Goal: Information Seeking & Learning: Check status

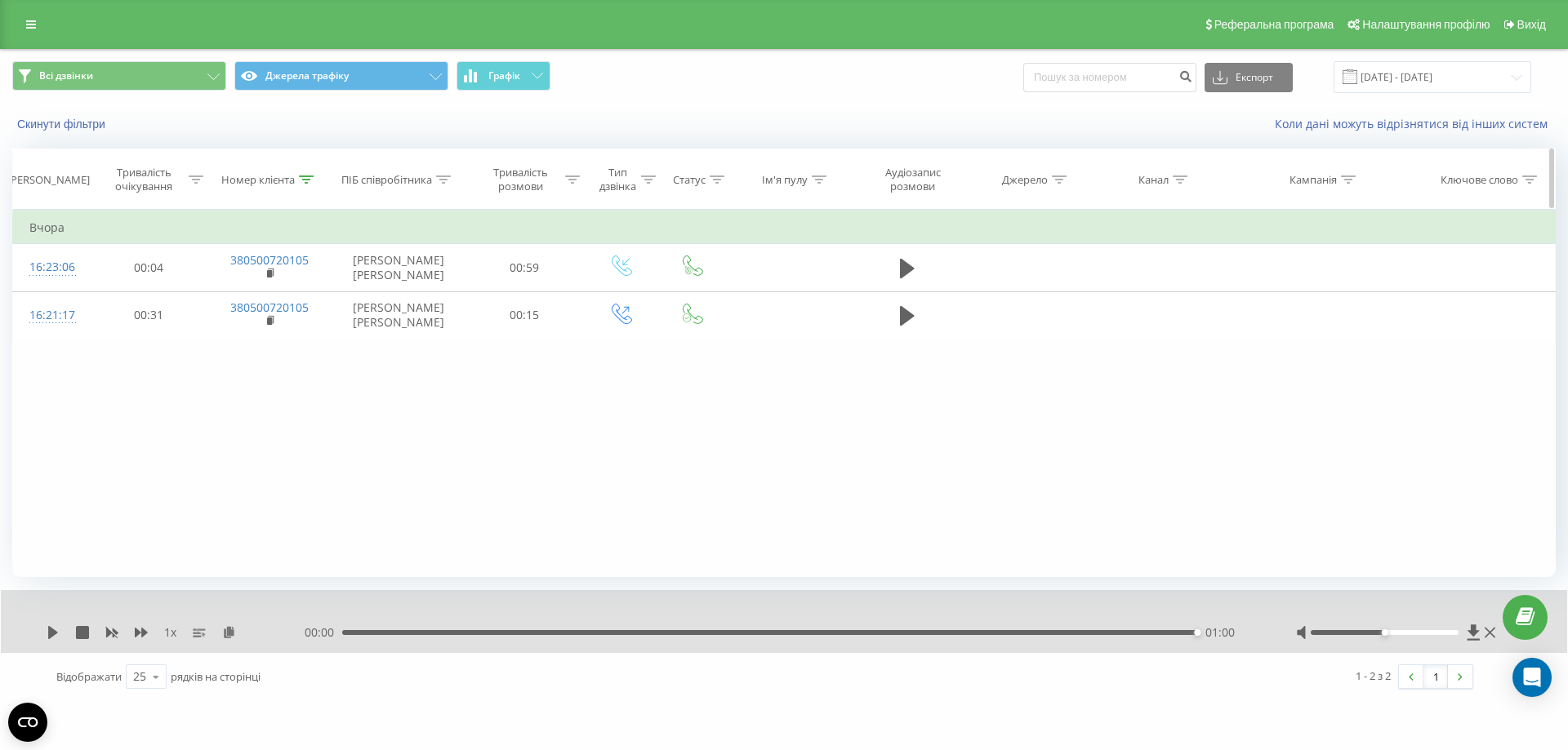
click at [306, 180] on icon at bounding box center [307, 179] width 15 height 8
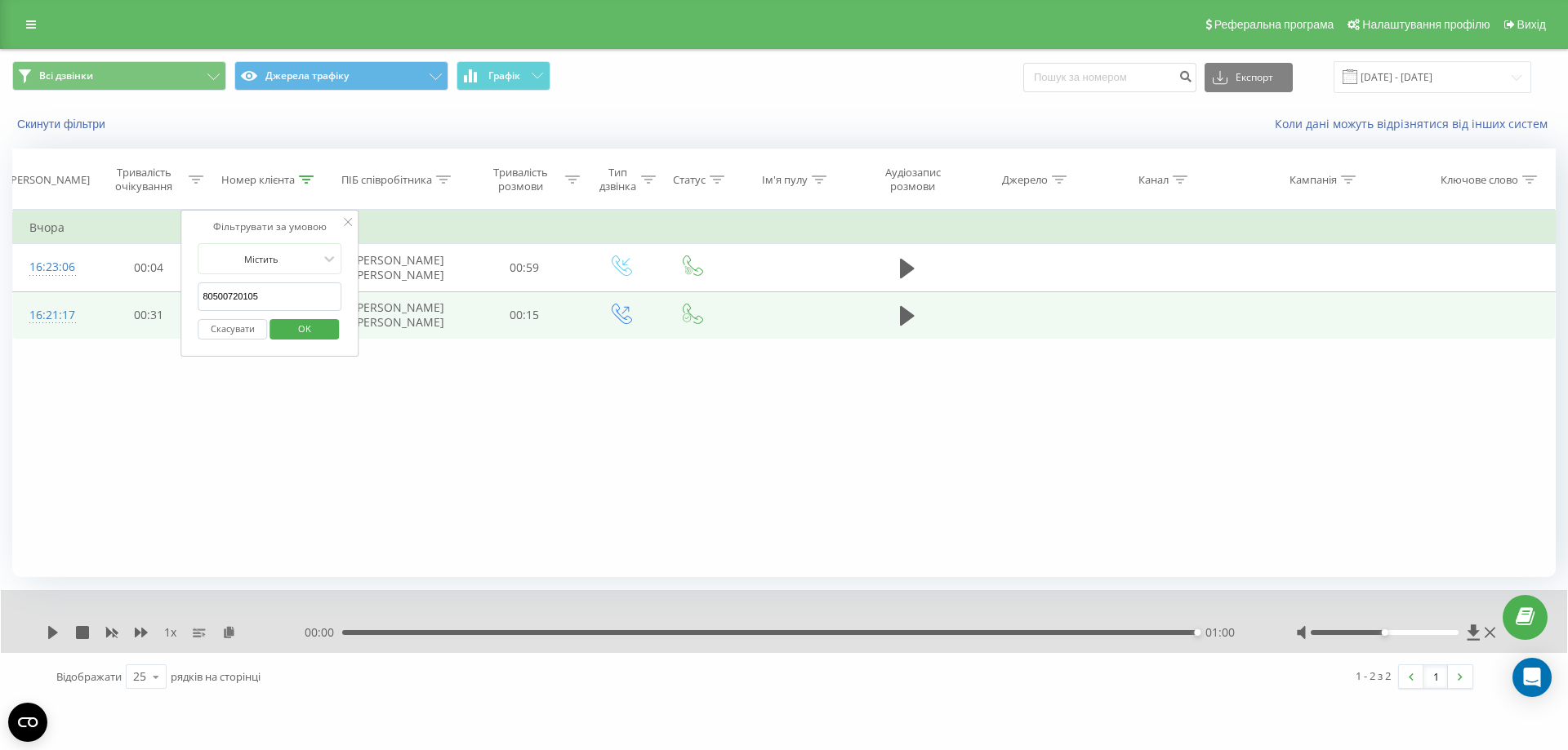
drag, startPoint x: 217, startPoint y: 298, endPoint x: 141, endPoint y: 302, distance: 76.1
click at [142, 303] on table "Фільтрувати за умовою Дорівнює Скасувати OK Фільтрувати за умовою Містить 80500…" at bounding box center [783, 275] width 1543 height 130
paste input "[PHONE_NUMBER]"
click button "OK" at bounding box center [304, 329] width 69 height 20
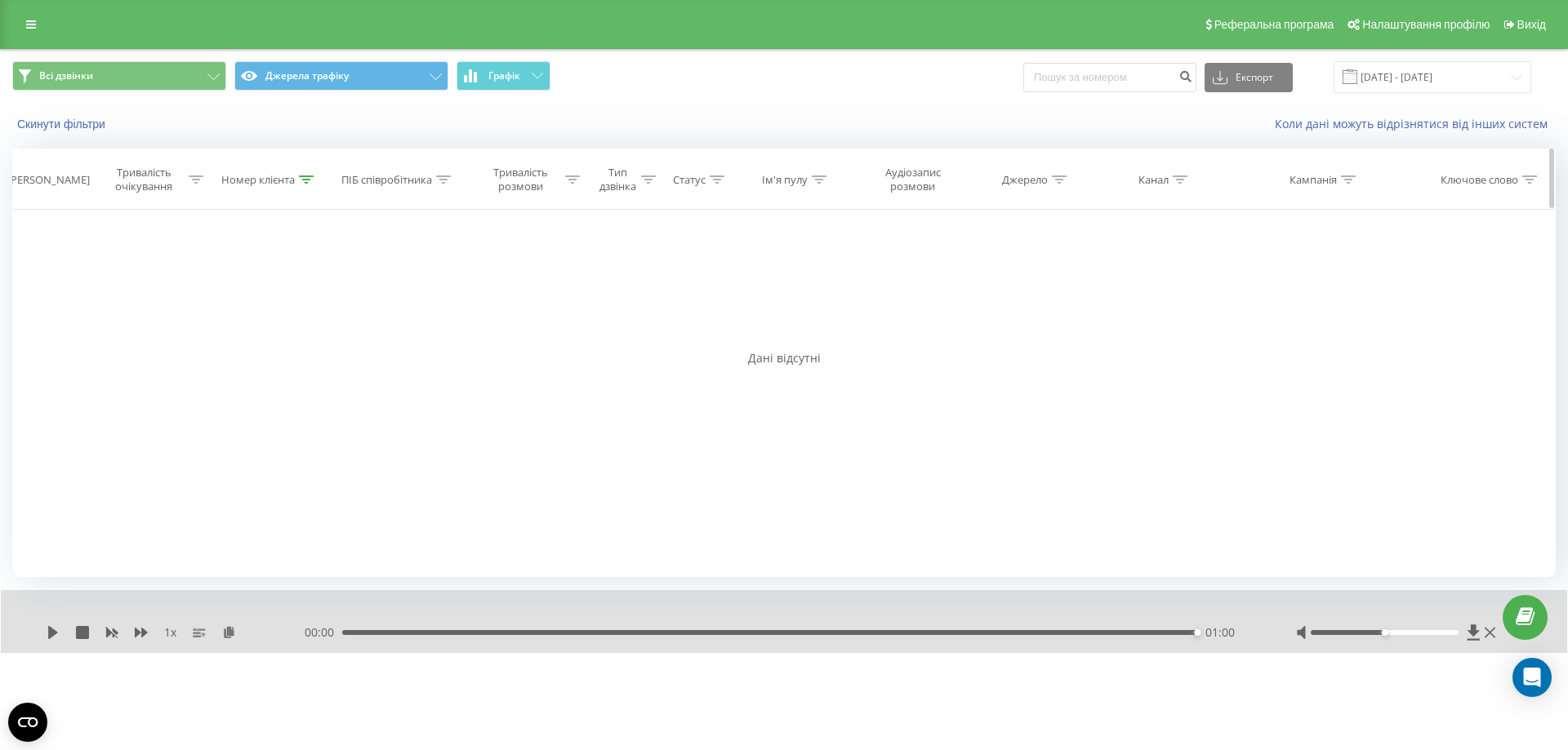
click at [304, 180] on icon at bounding box center [307, 179] width 15 height 8
click at [202, 297] on input "[PHONE_NUMBER]" at bounding box center [270, 297] width 144 height 28
type input "380671272482"
click button "OK" at bounding box center [304, 329] width 69 height 20
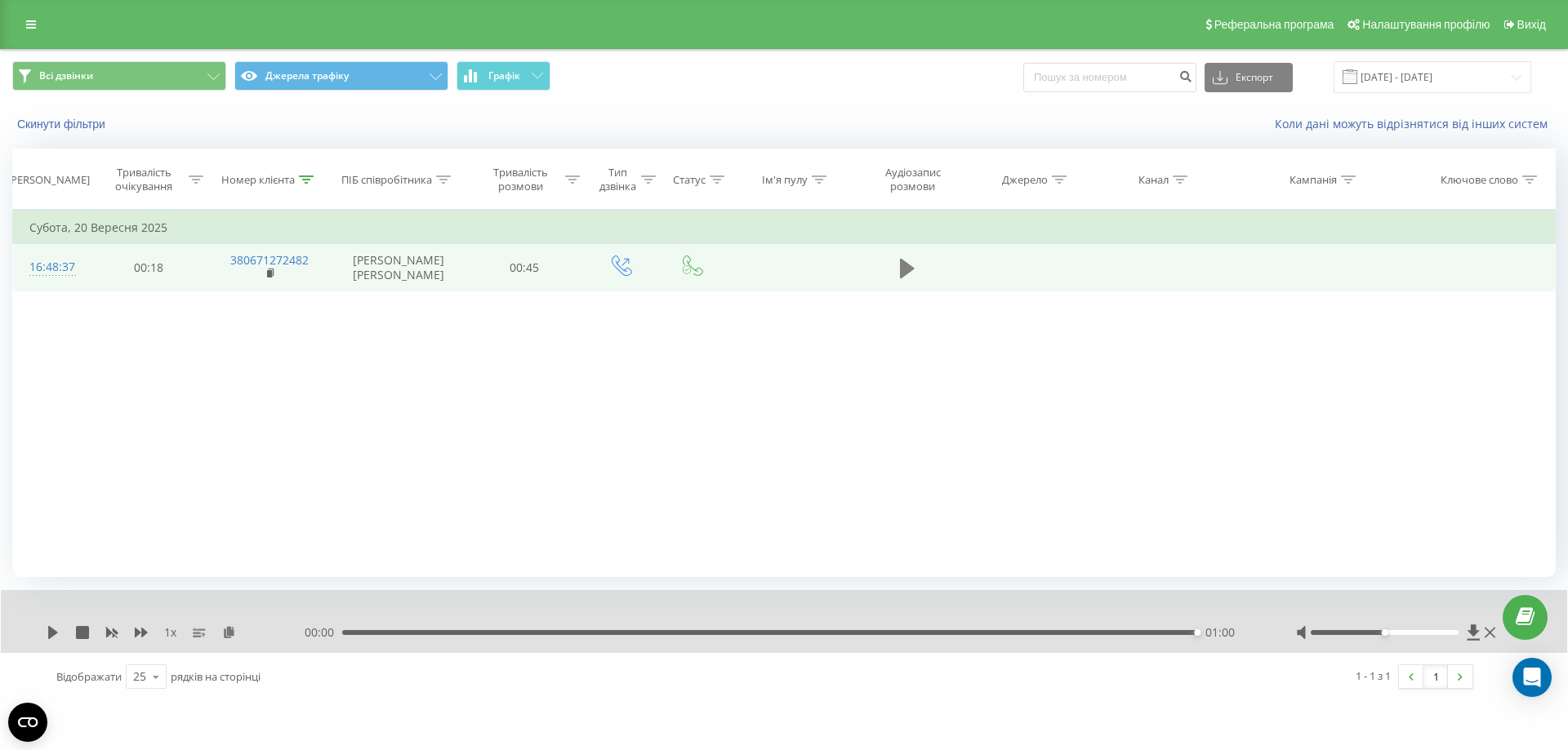
click at [900, 270] on icon at bounding box center [907, 268] width 15 height 23
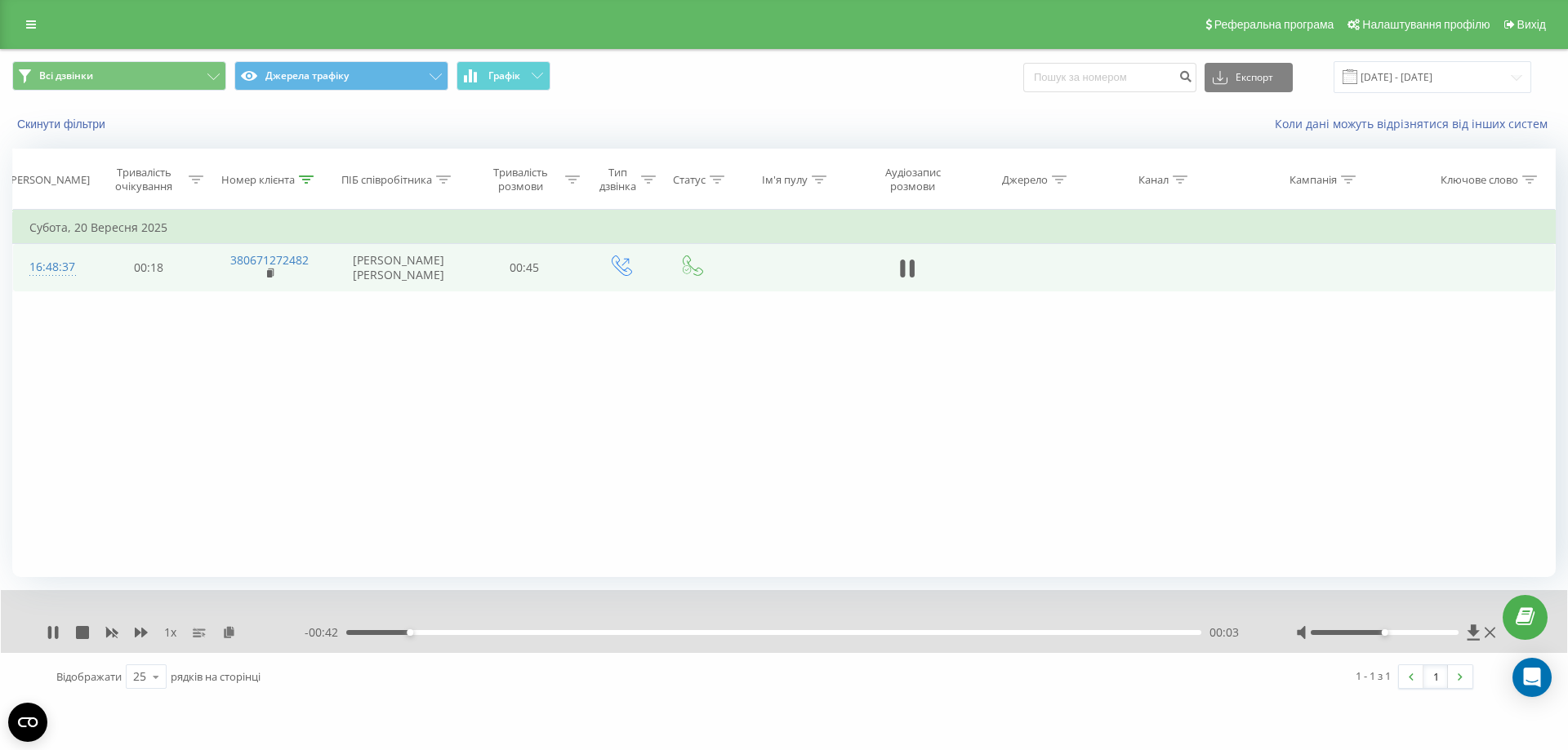
click at [570, 636] on div "- 00:42 00:03 00:03" at bounding box center [780, 633] width 951 height 16
click at [576, 633] on div "00:12" at bounding box center [773, 632] width 855 height 5
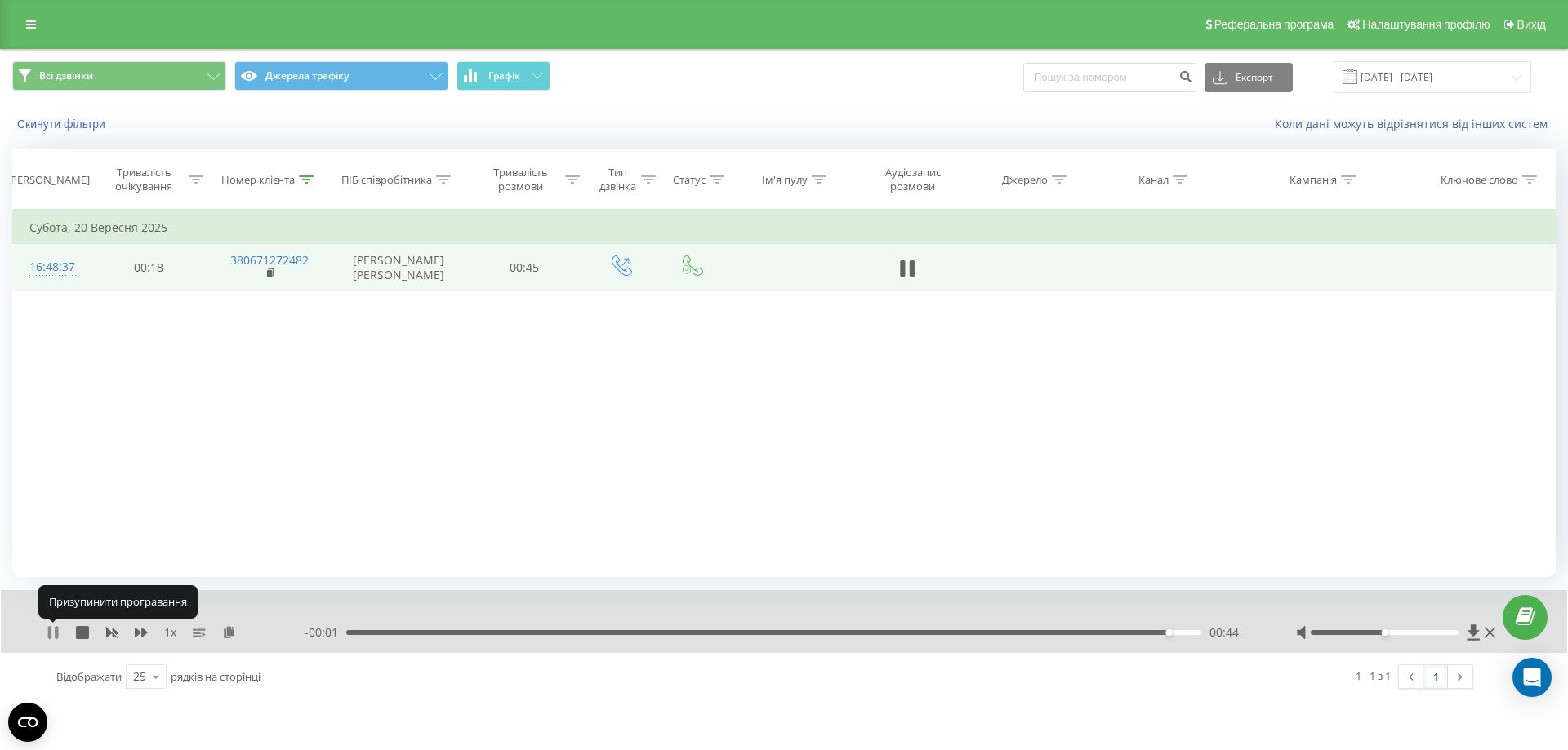
click at [50, 631] on icon at bounding box center [50, 632] width 4 height 13
